Goal: Transaction & Acquisition: Purchase product/service

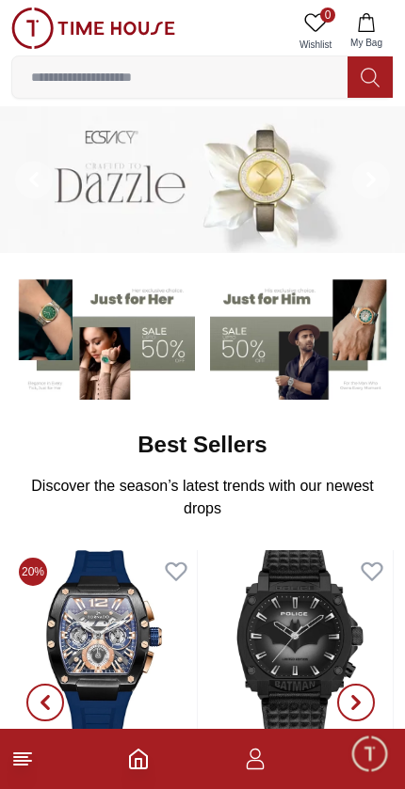
click at [33, 759] on icon at bounding box center [22, 759] width 23 height 23
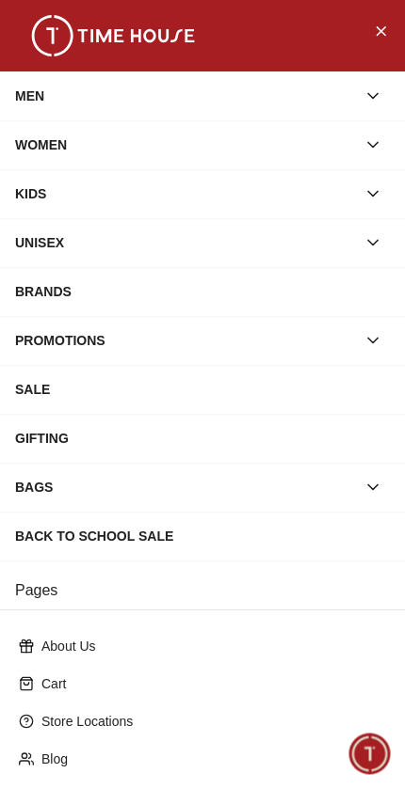
click at [392, 90] on div "MEN" at bounding box center [202, 96] width 405 height 49
click at [378, 89] on icon "button" at bounding box center [372, 96] width 19 height 19
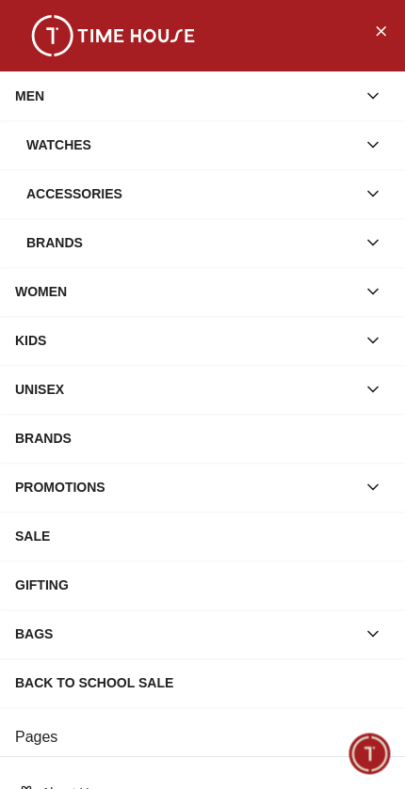
click at [374, 183] on button "button" at bounding box center [373, 194] width 34 height 34
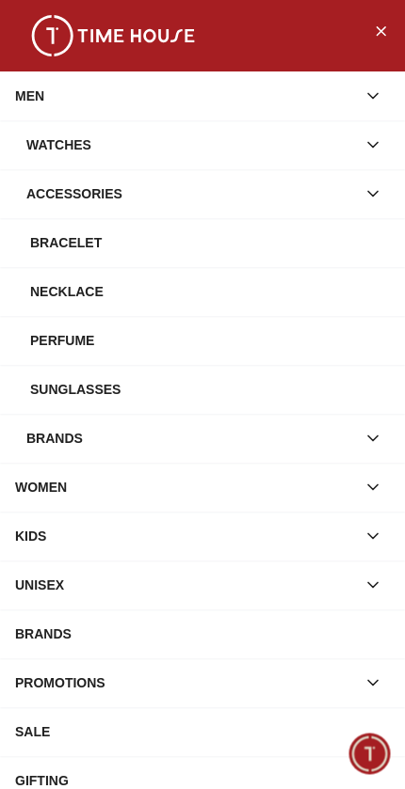
click at [375, 186] on icon "button" at bounding box center [372, 193] width 19 height 19
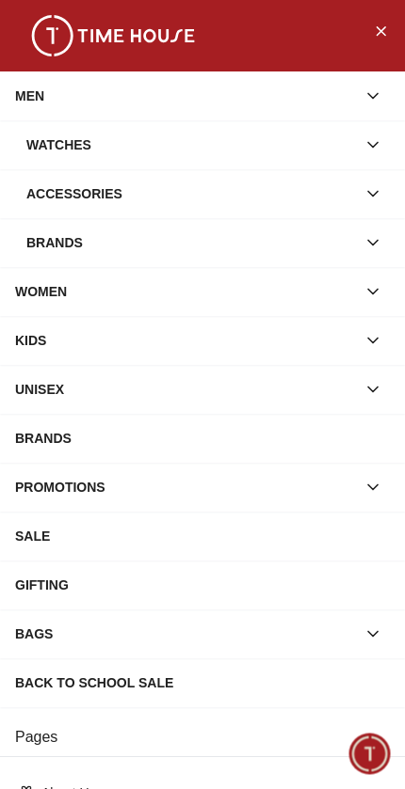
click at [386, 232] on button "button" at bounding box center [373, 243] width 34 height 34
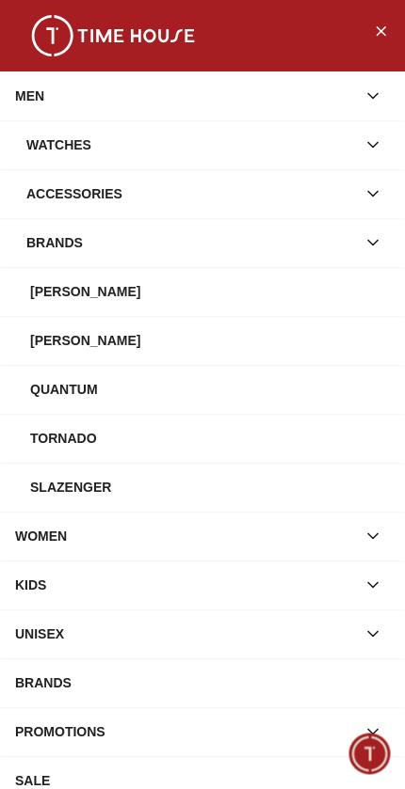
click at [113, 27] on img at bounding box center [113, 35] width 188 height 41
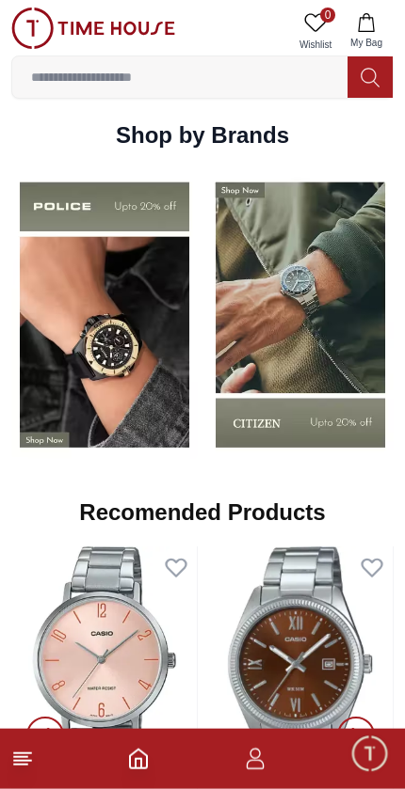
click at [312, 338] on img at bounding box center [300, 314] width 186 height 291
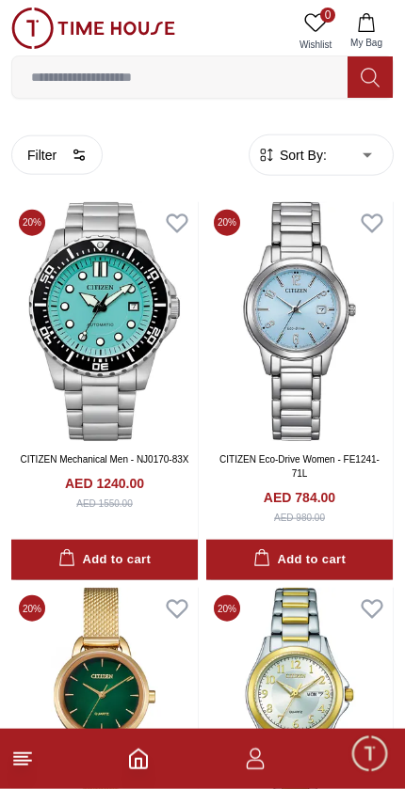
scroll to position [421, 0]
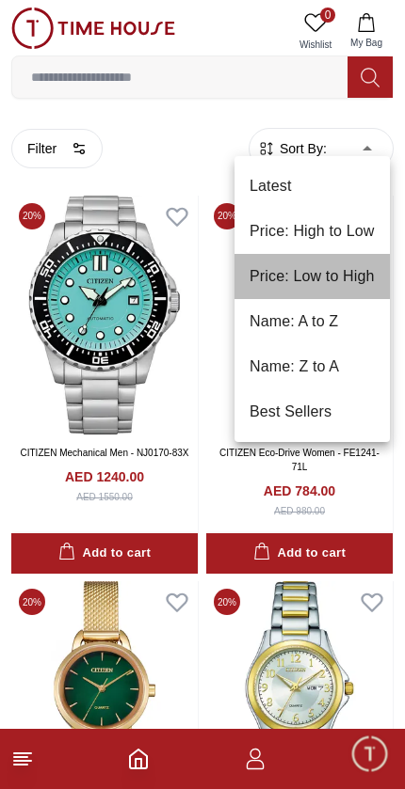
click at [362, 279] on li "Price: Low to High" at bounding box center [311, 276] width 155 height 45
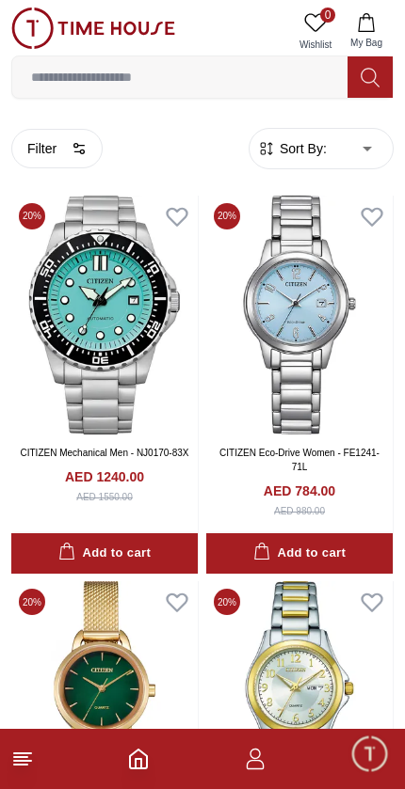
type input "*"
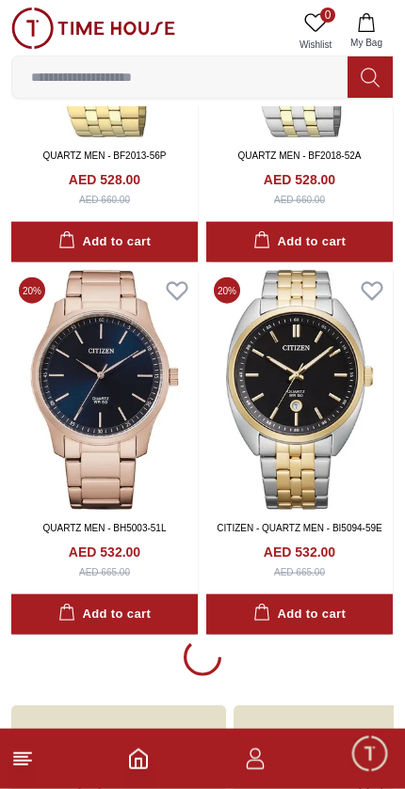
scroll to position [3726, 0]
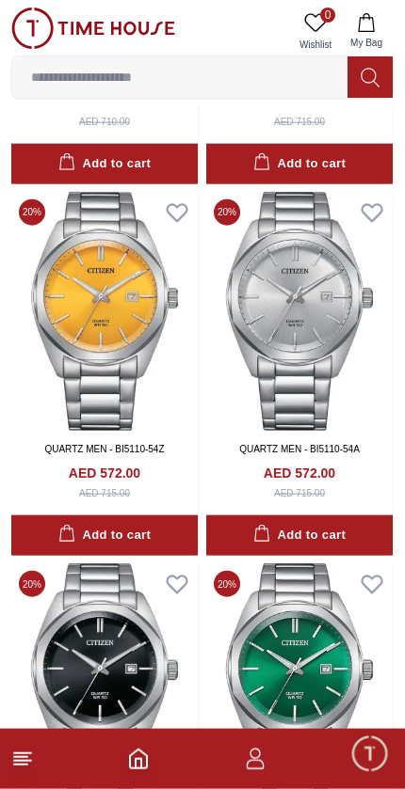
scroll to position [7215, 0]
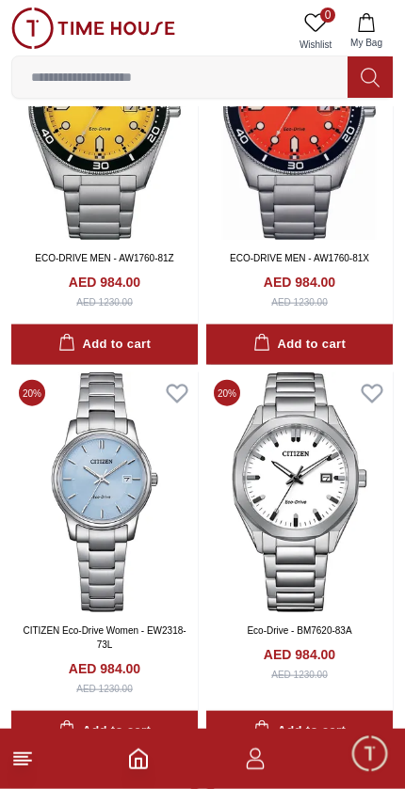
scroll to position [18818, 0]
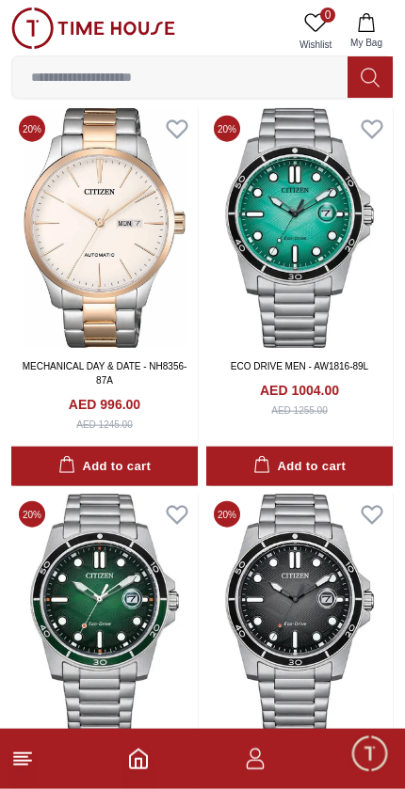
scroll to position [19854, 0]
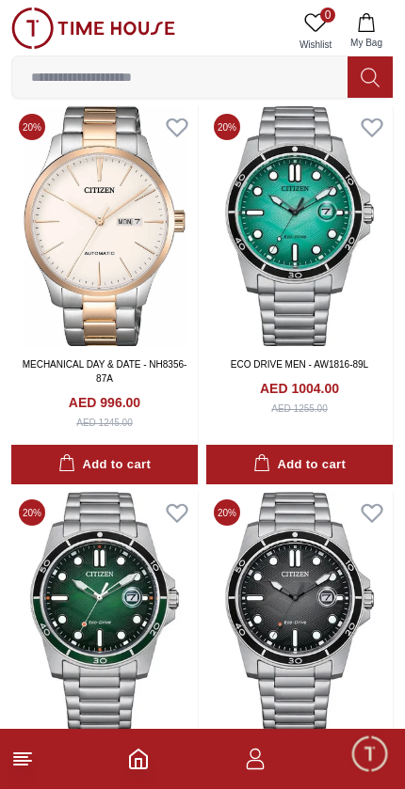
click at [327, 745] on link "CITIZEN - Eco-Drive - AW1816-89E" at bounding box center [299, 750] width 150 height 10
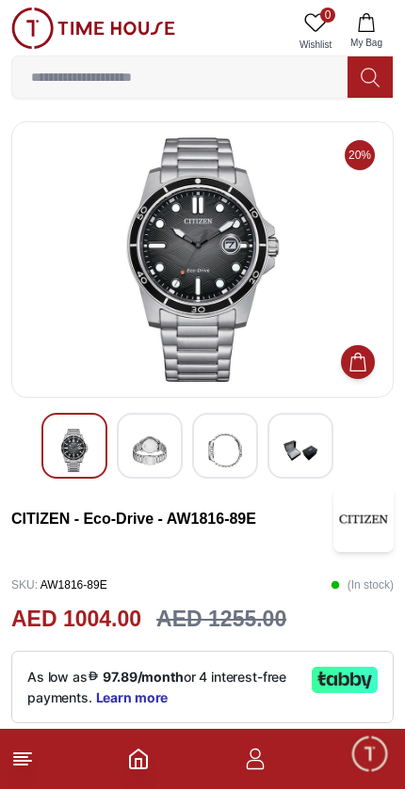
click at [151, 452] on img at bounding box center [150, 450] width 34 height 43
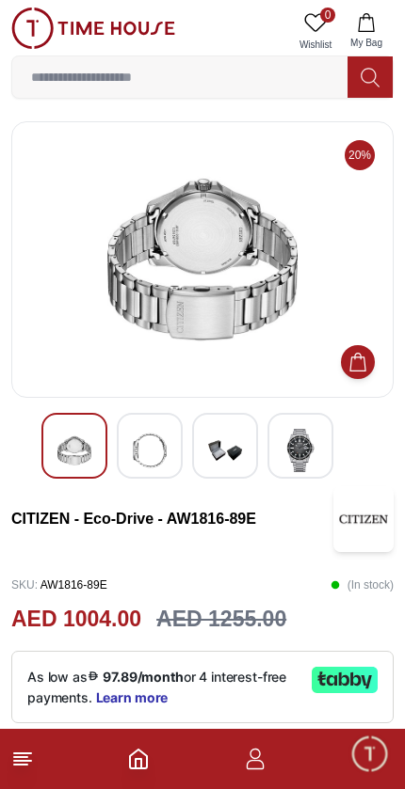
click at [231, 438] on img at bounding box center [225, 450] width 34 height 43
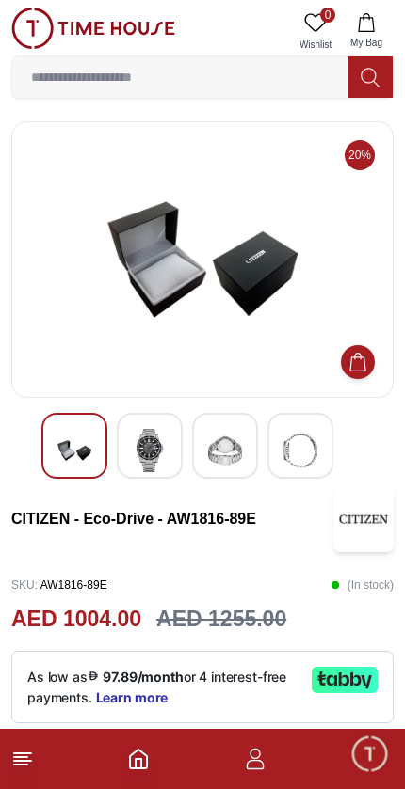
click at [315, 436] on img at bounding box center [300, 450] width 34 height 43
